Goal: Information Seeking & Learning: Learn about a topic

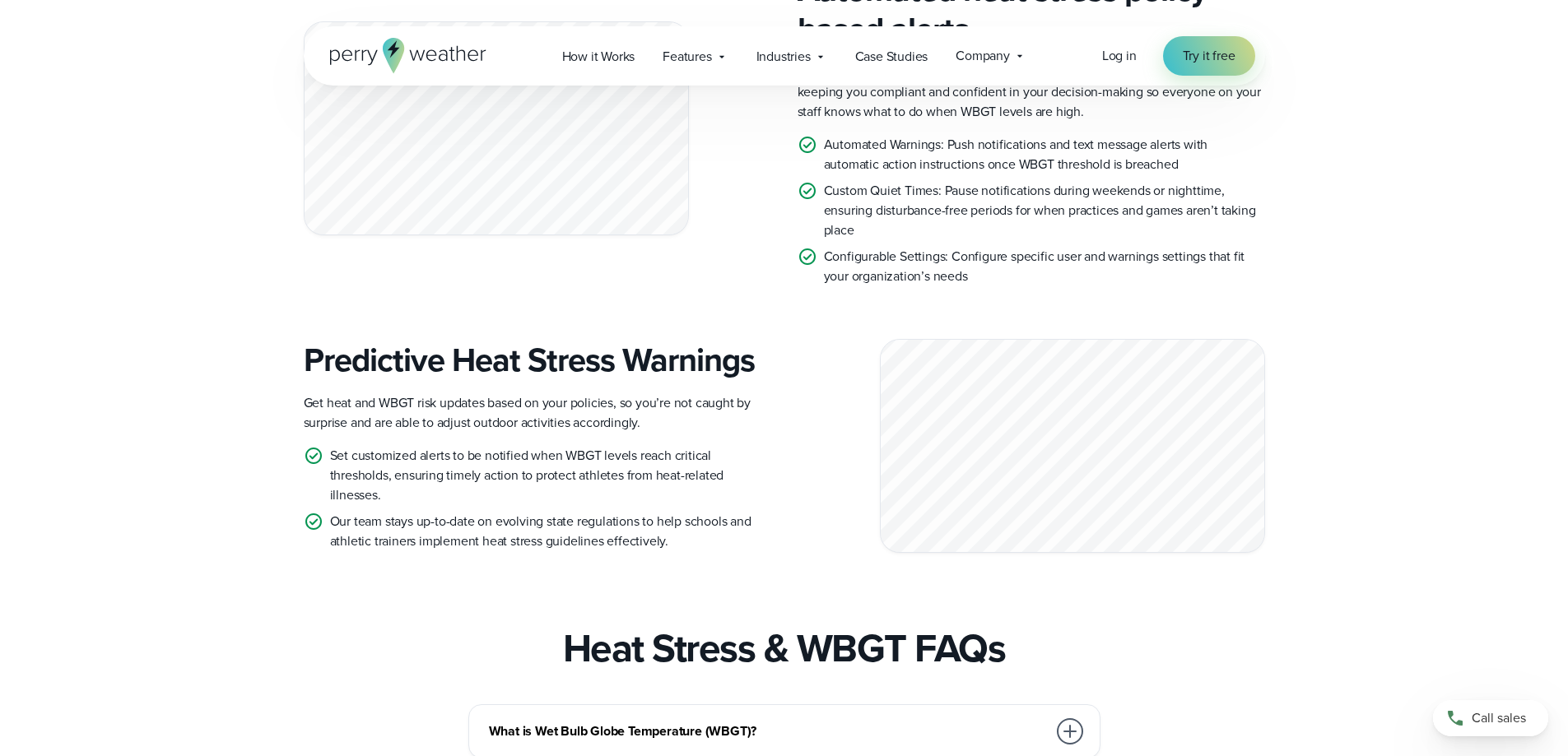
scroll to position [2221, 0]
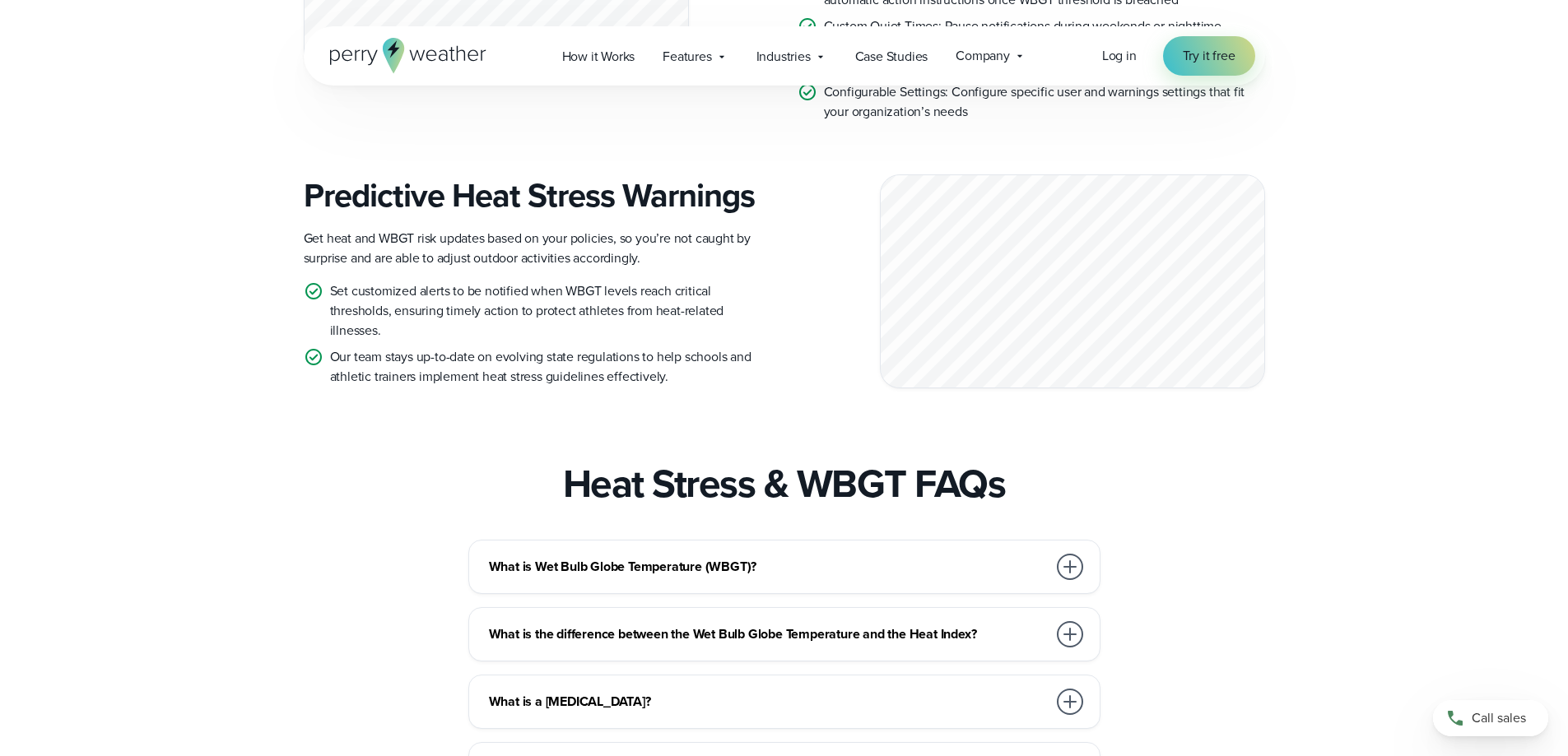
click at [764, 550] on div "What is Wet Bulb Globe Temperature (WBGT)?" at bounding box center [787, 567] width 598 height 33
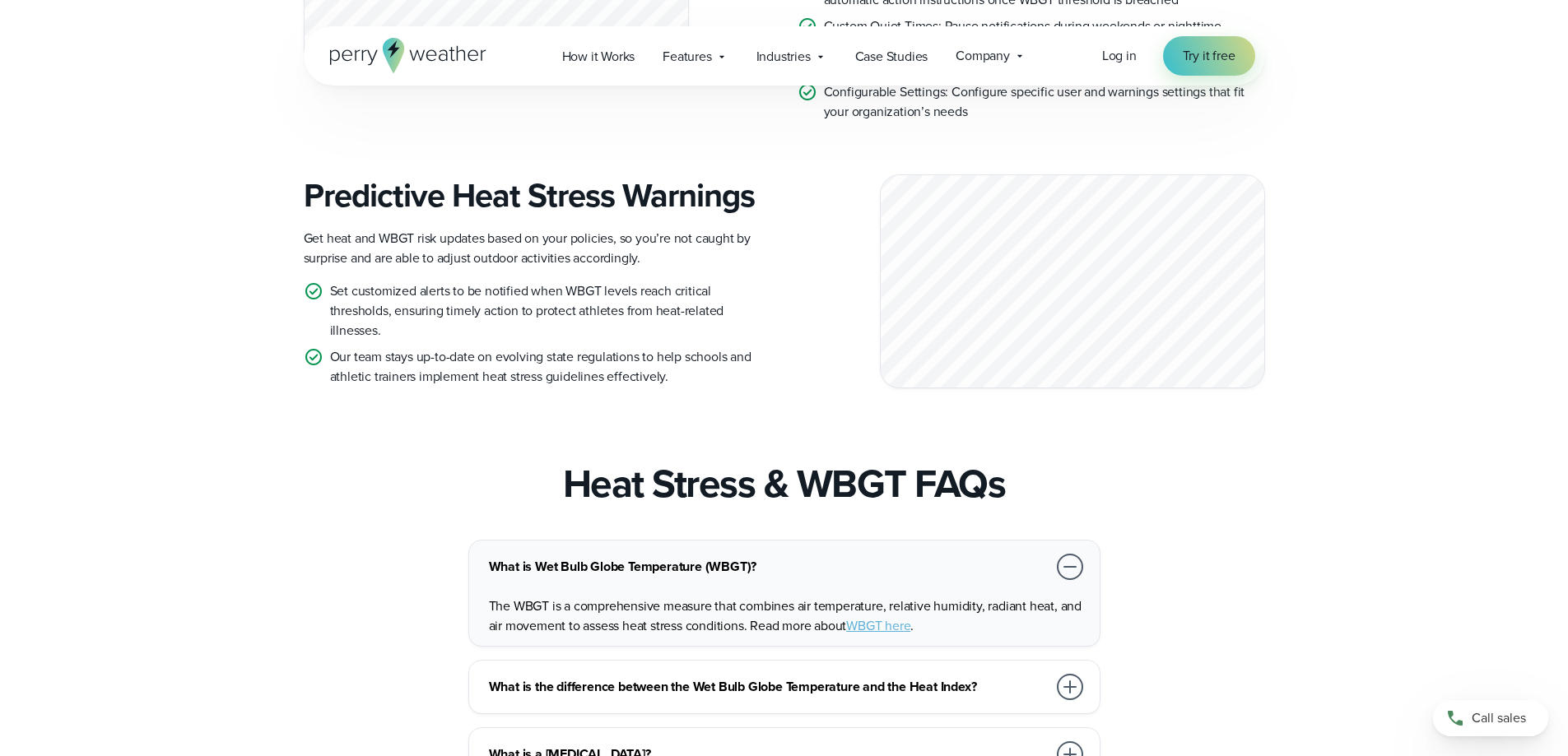
click at [877, 616] on link "WBGT here" at bounding box center [877, 625] width 64 height 19
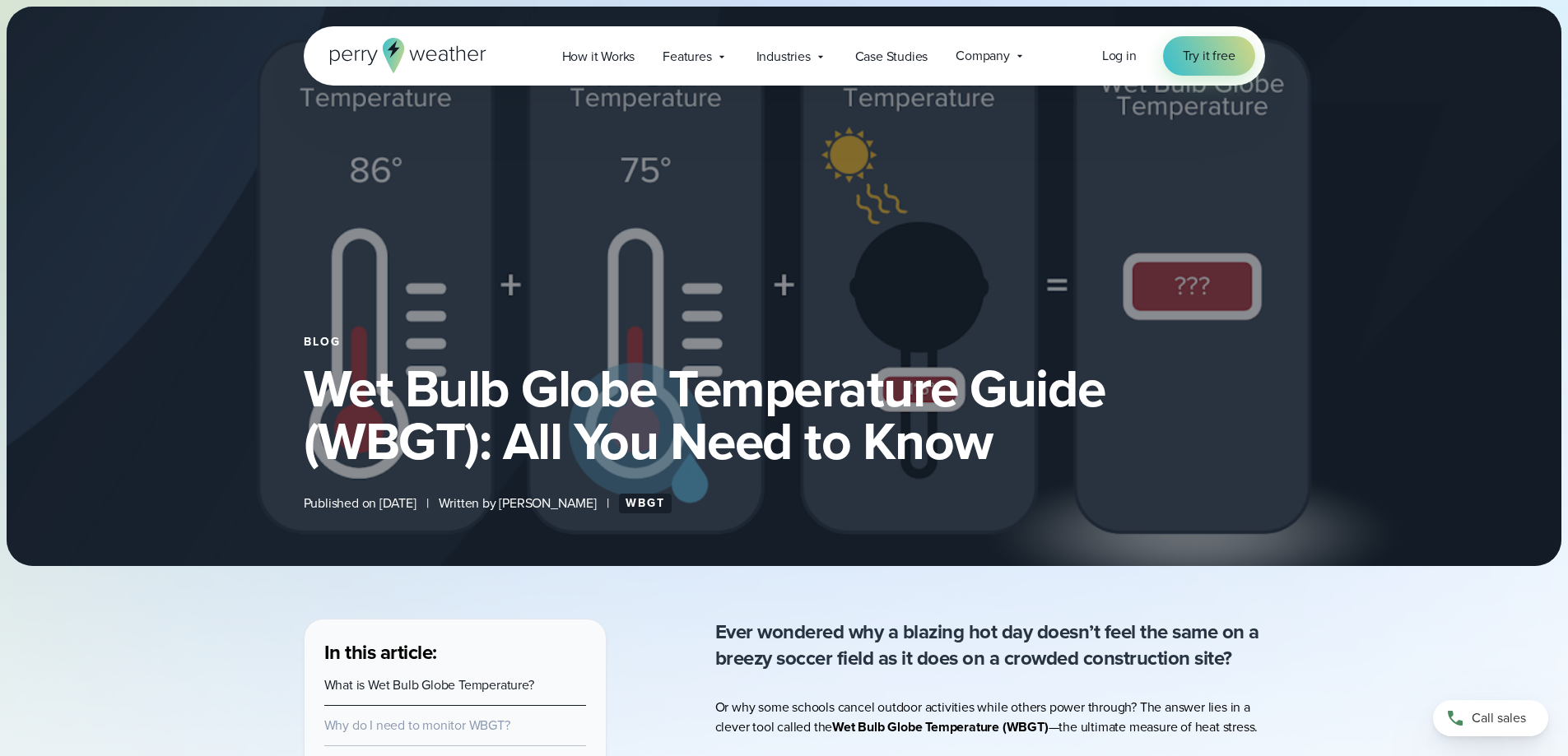
select select "***"
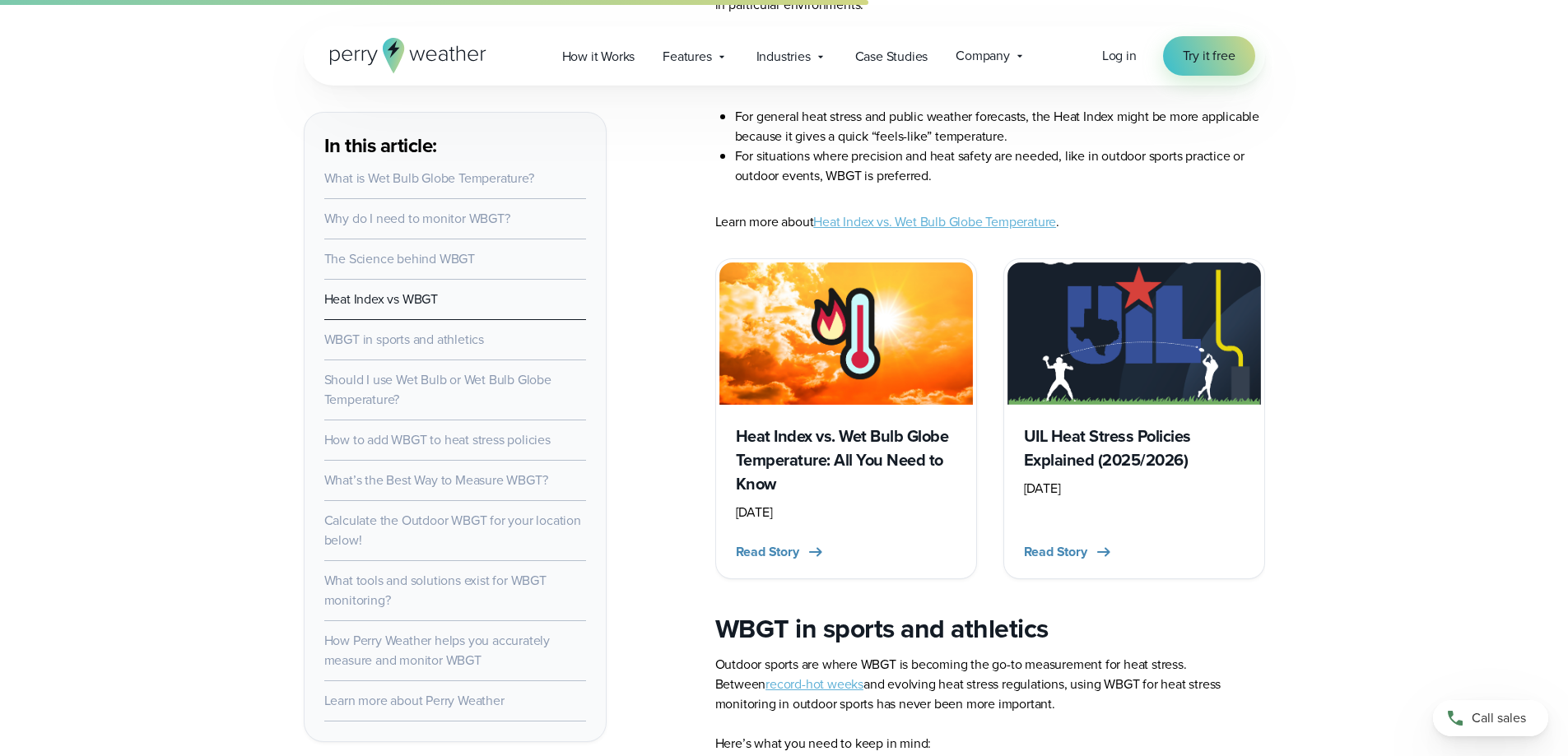
scroll to position [3701, 0]
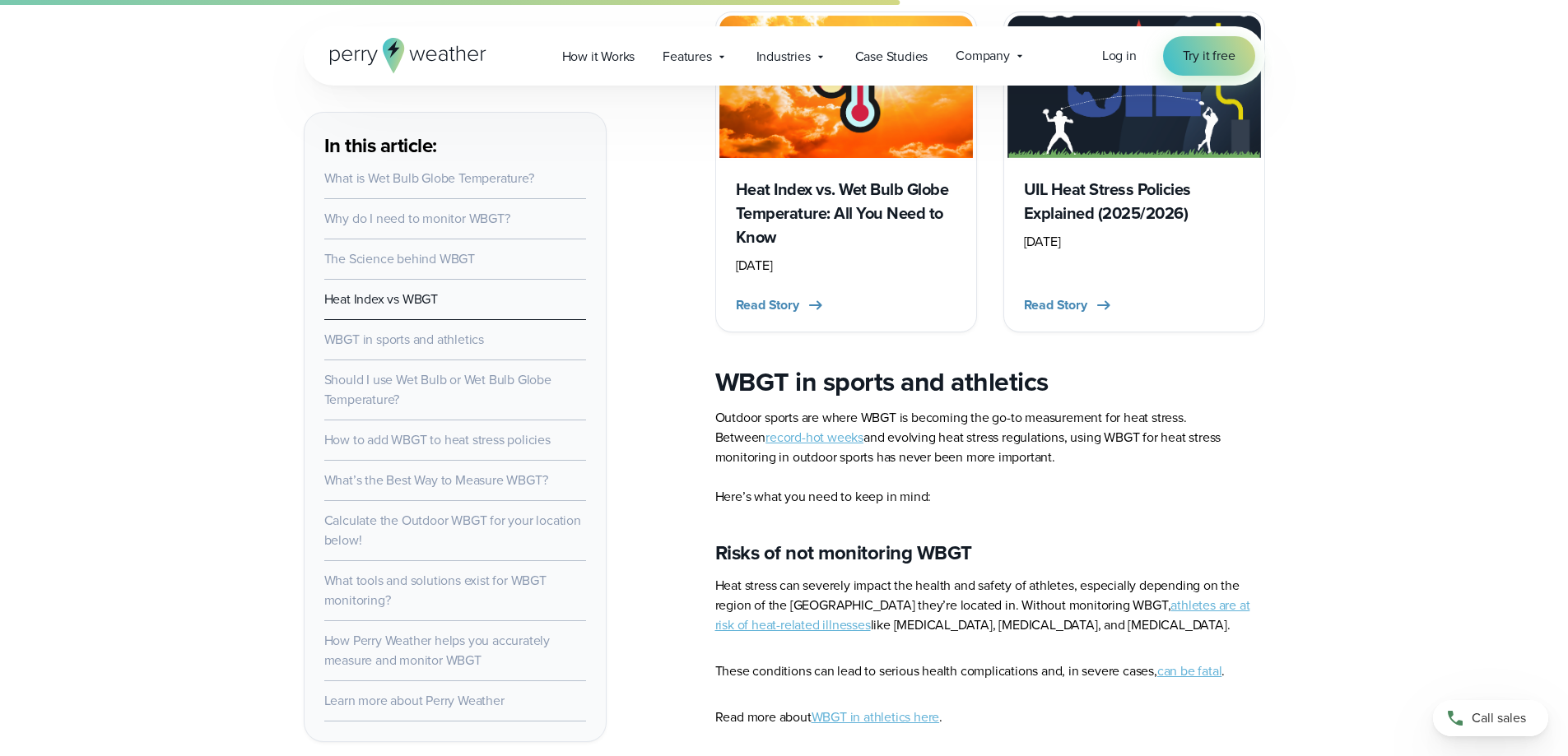
click at [765, 444] on link "record-hot weeks" at bounding box center [814, 438] width 98 height 19
